Goal: Check status: Check status

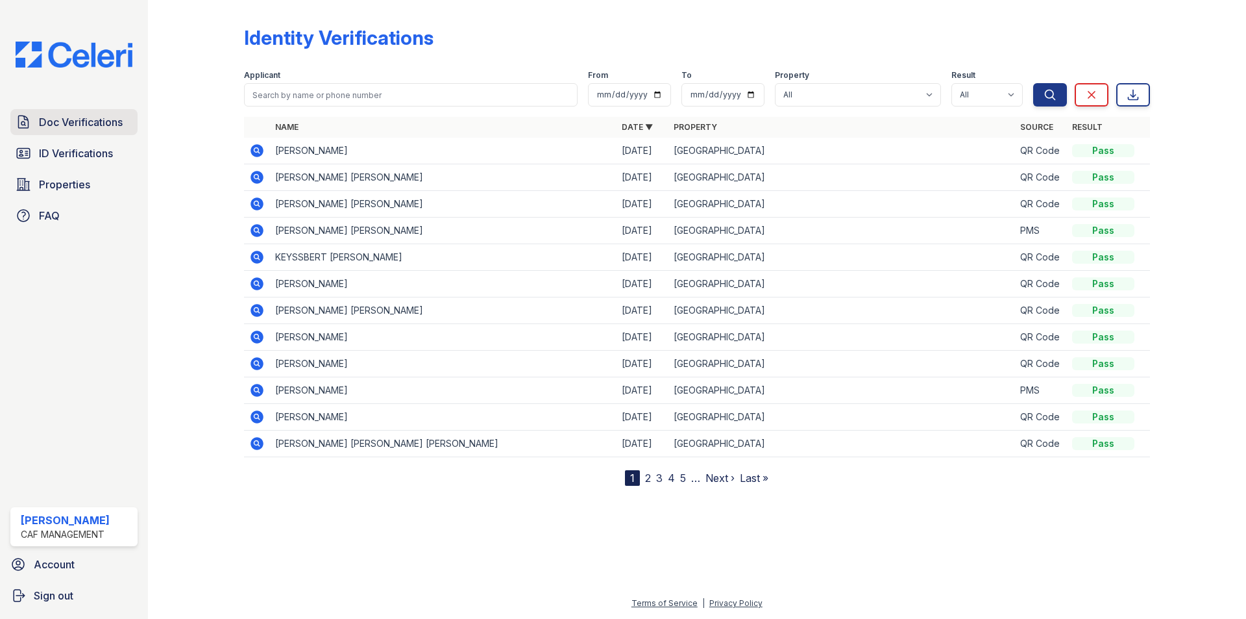
click at [66, 122] on span "Doc Verifications" at bounding box center [81, 122] width 84 height 16
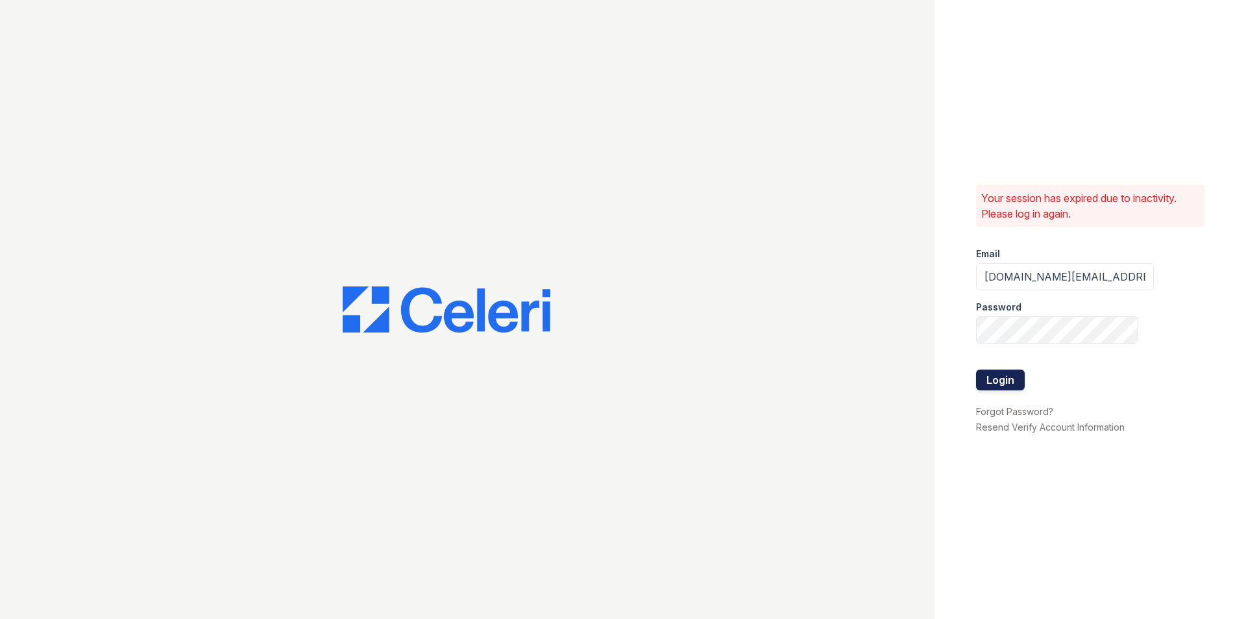
click at [1002, 378] on button "Login" at bounding box center [1000, 379] width 49 height 21
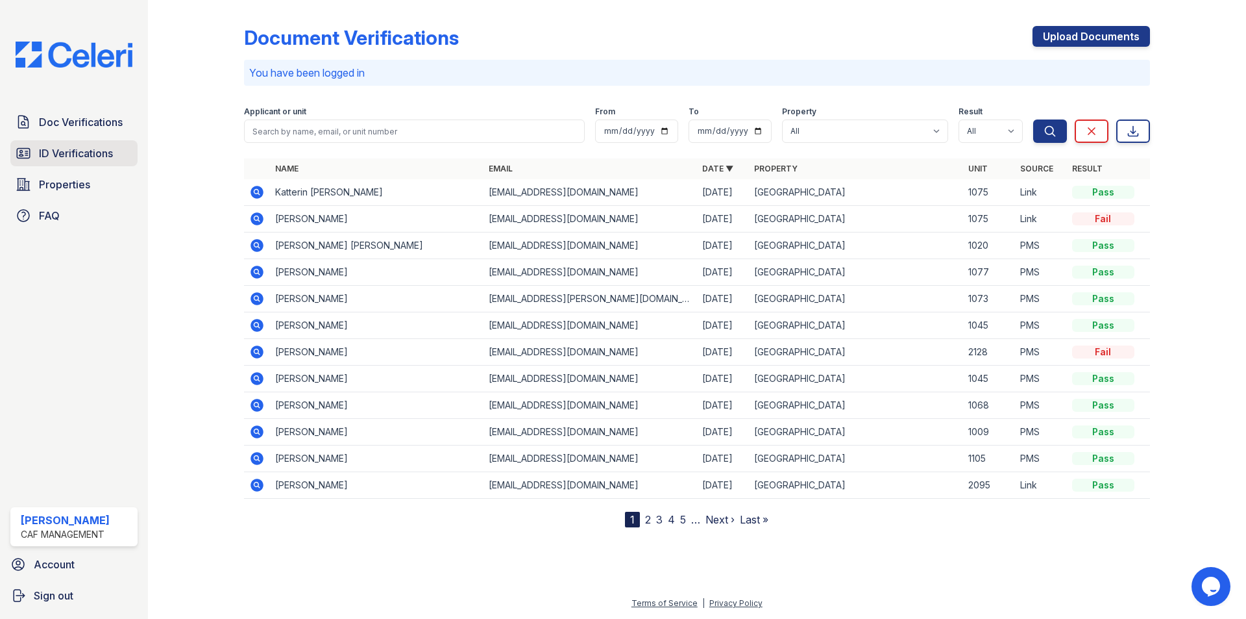
click at [81, 156] on span "ID Verifications" at bounding box center [76, 153] width 74 height 16
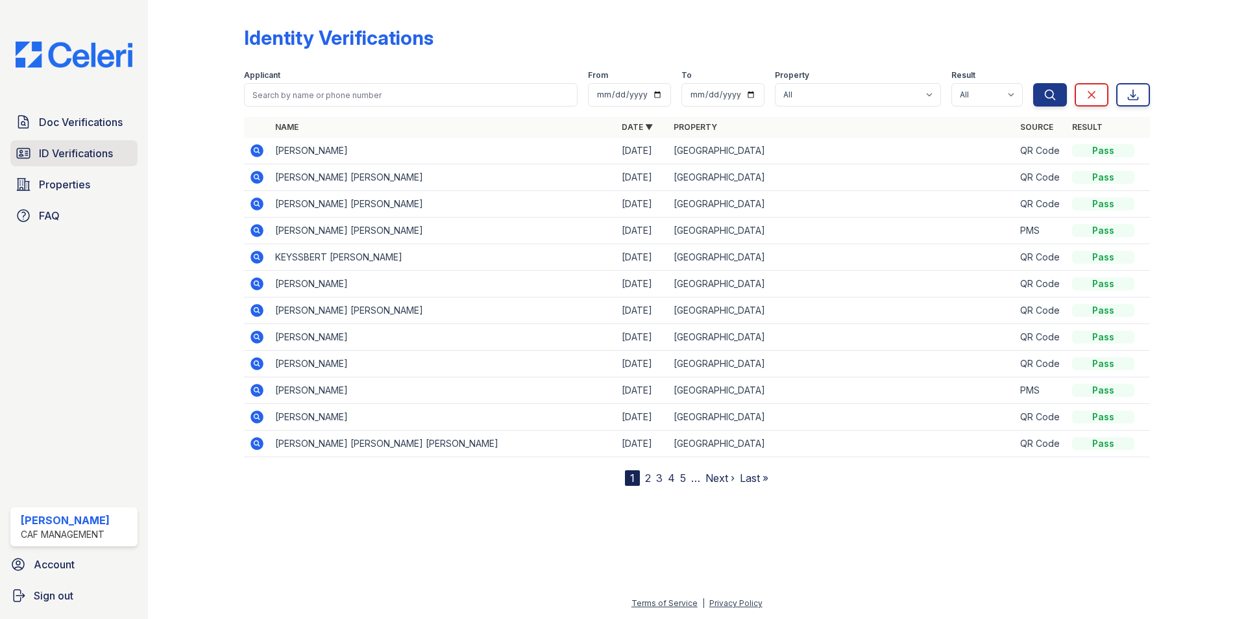
click at [78, 142] on link "ID Verifications" at bounding box center [73, 153] width 127 height 26
click at [79, 153] on span "ID Verifications" at bounding box center [76, 153] width 74 height 16
click at [467, 144] on td "[PERSON_NAME]" at bounding box center [443, 151] width 347 height 27
click at [78, 147] on span "ID Verifications" at bounding box center [76, 153] width 74 height 16
click at [223, 212] on div at bounding box center [206, 245] width 75 height 480
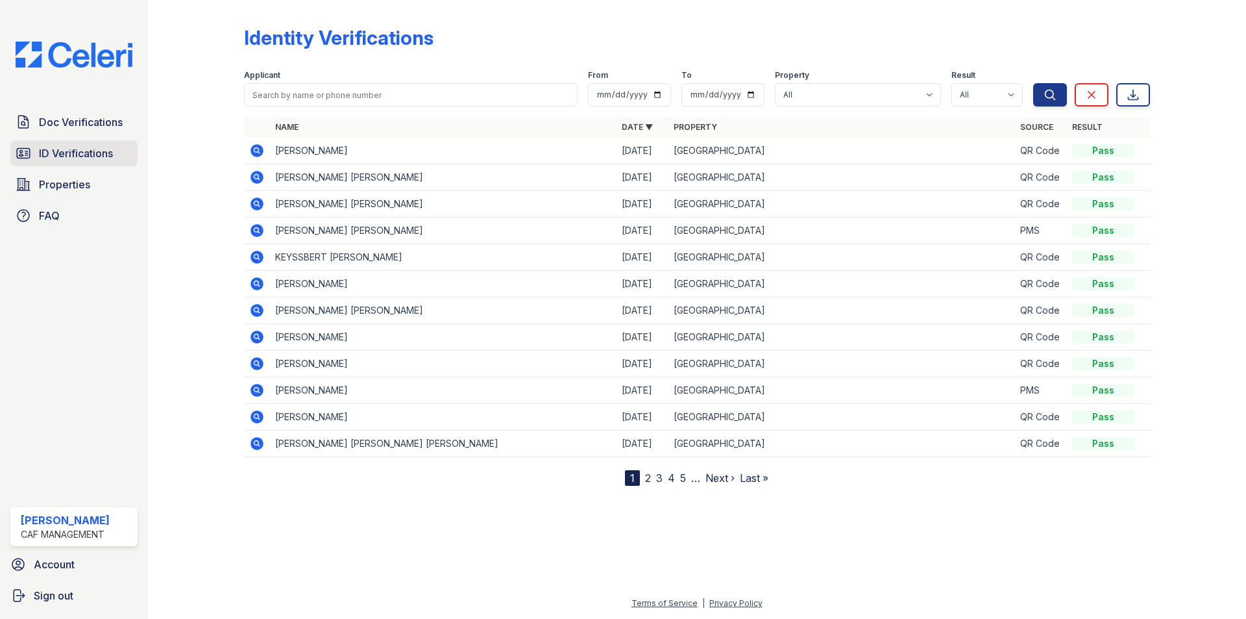
click at [89, 155] on span "ID Verifications" at bounding box center [76, 153] width 74 height 16
click at [88, 156] on span "ID Verifications" at bounding box center [76, 153] width 74 height 16
click at [92, 152] on span "ID Verifications" at bounding box center [76, 153] width 74 height 16
click at [60, 150] on span "ID Verifications" at bounding box center [76, 153] width 74 height 16
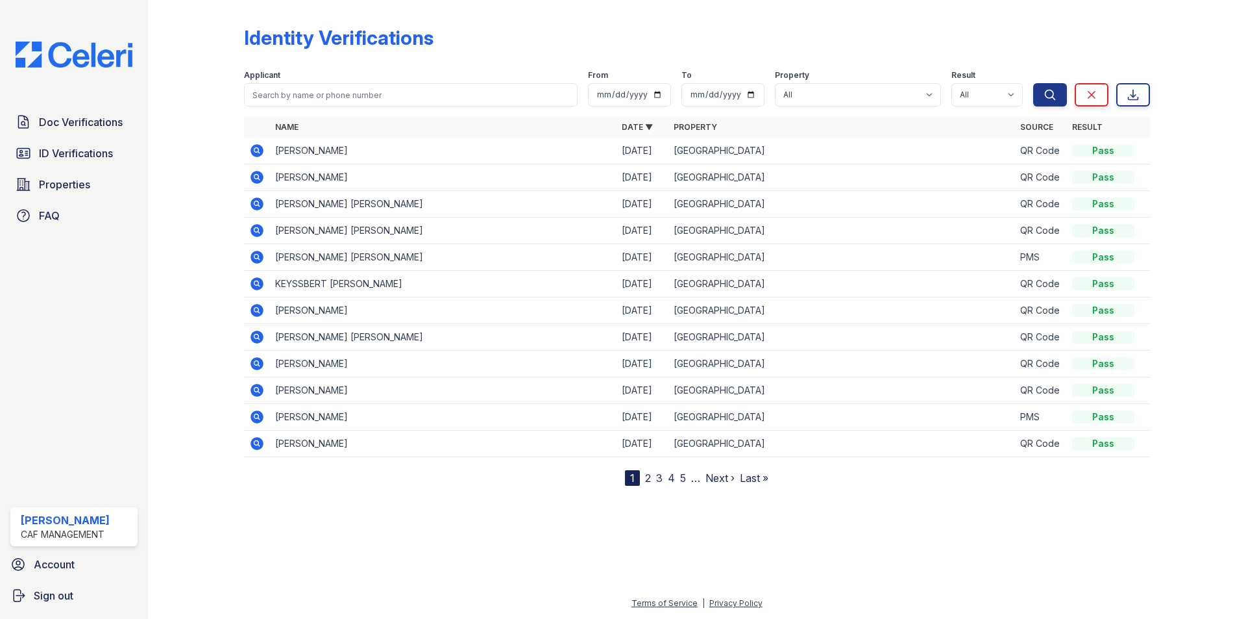
click at [210, 208] on div at bounding box center [206, 245] width 75 height 480
click at [223, 207] on div at bounding box center [206, 245] width 75 height 480
click at [206, 205] on div at bounding box center [206, 245] width 75 height 480
